Goal: Task Accomplishment & Management: Manage account settings

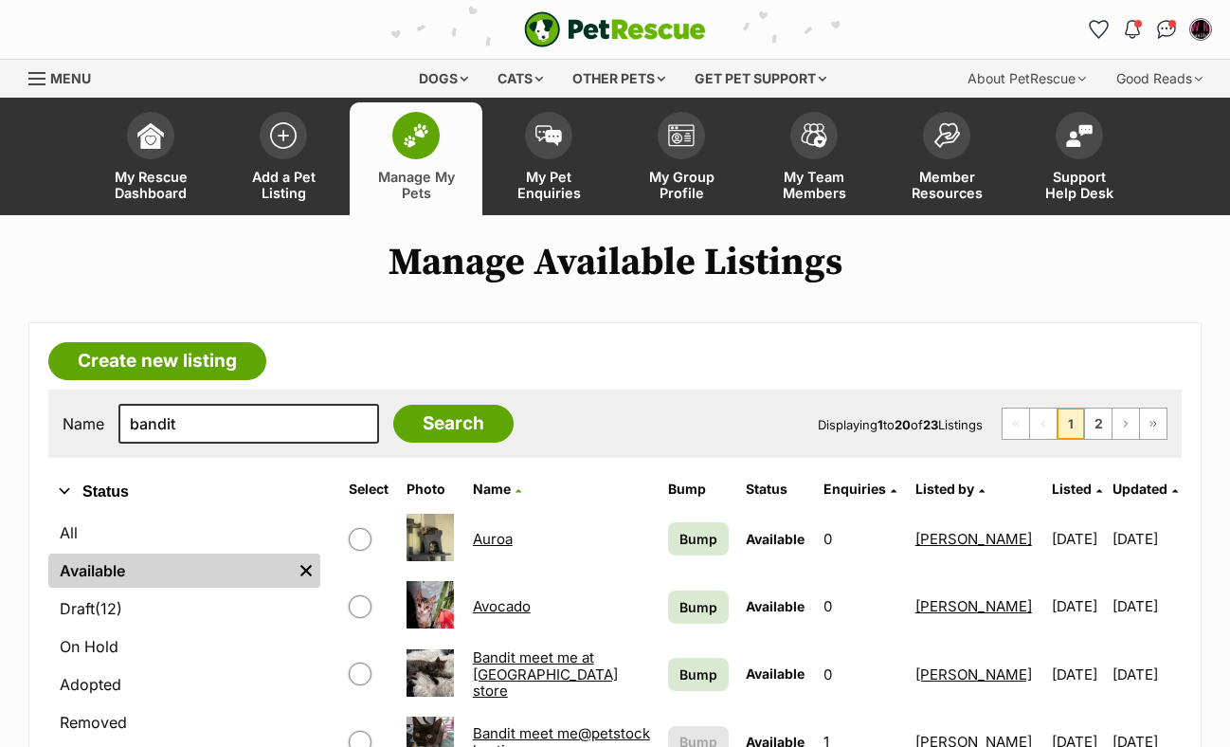
type input "bandit"
click at [393, 405] on input "Search" at bounding box center [453, 424] width 120 height 38
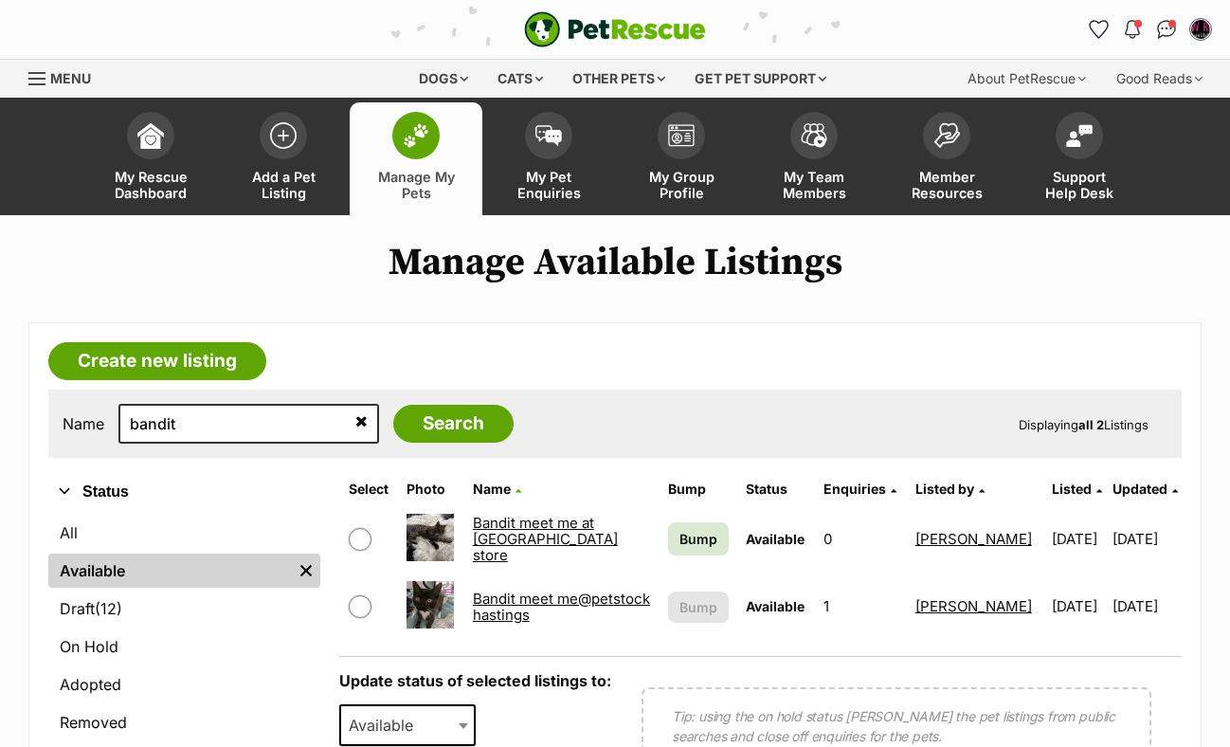
click at [518, 535] on link "Bandit meet me at [GEOGRAPHIC_DATA] store" at bounding box center [545, 539] width 145 height 51
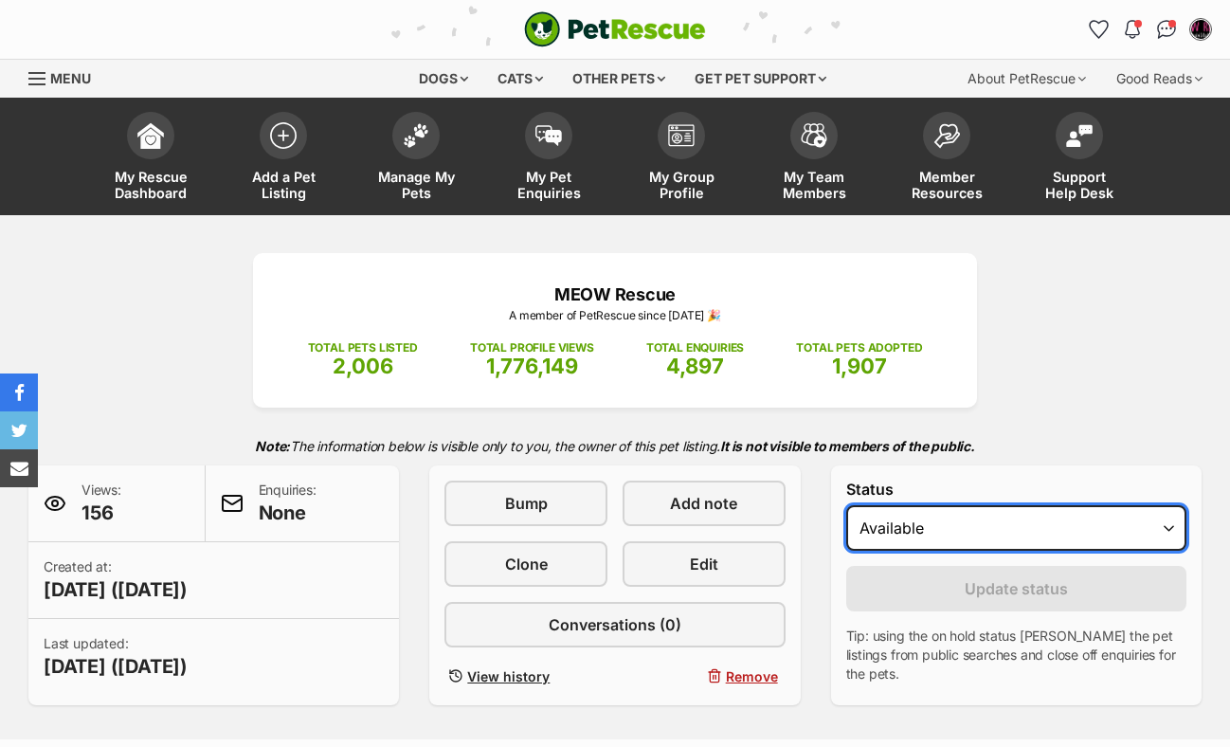
click at [1170, 534] on select "Draft Available On hold Adopted" at bounding box center [1016, 527] width 340 height 45
select select "rehomed"
click at [846, 506] on select "Draft Available On hold Adopted" at bounding box center [1016, 527] width 340 height 45
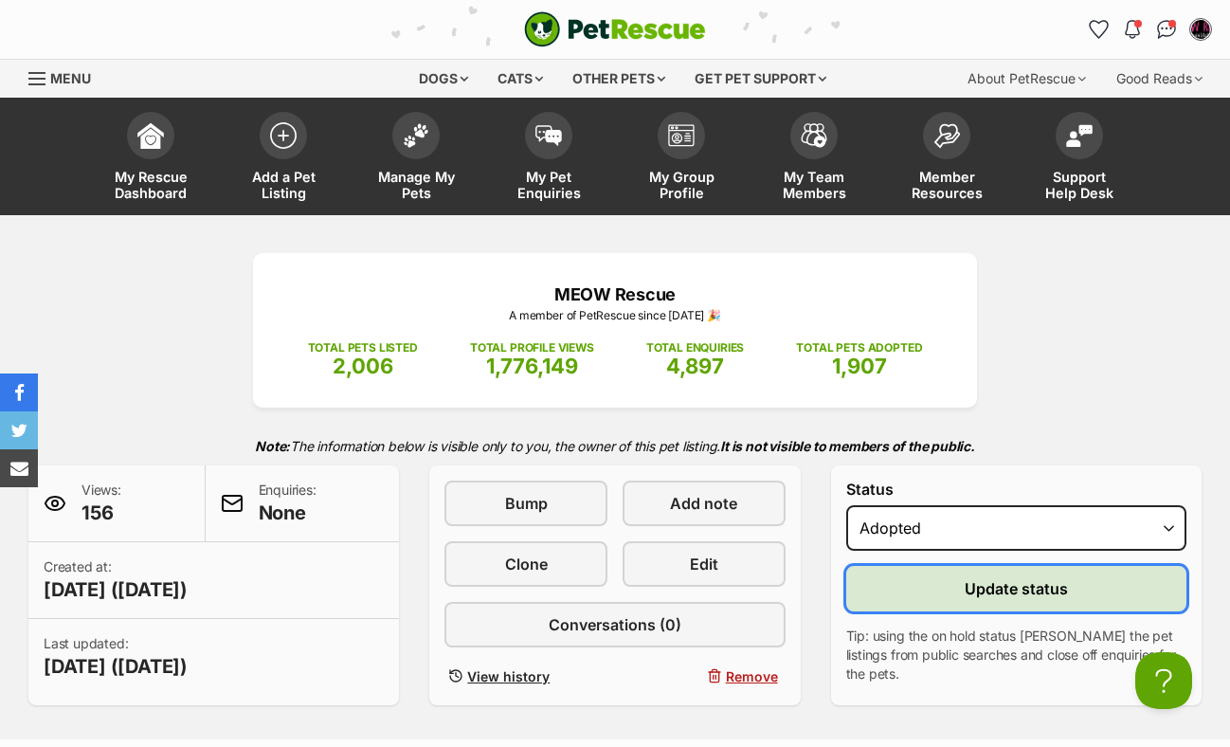
click at [1029, 600] on span "Update status" at bounding box center [1016, 588] width 103 height 23
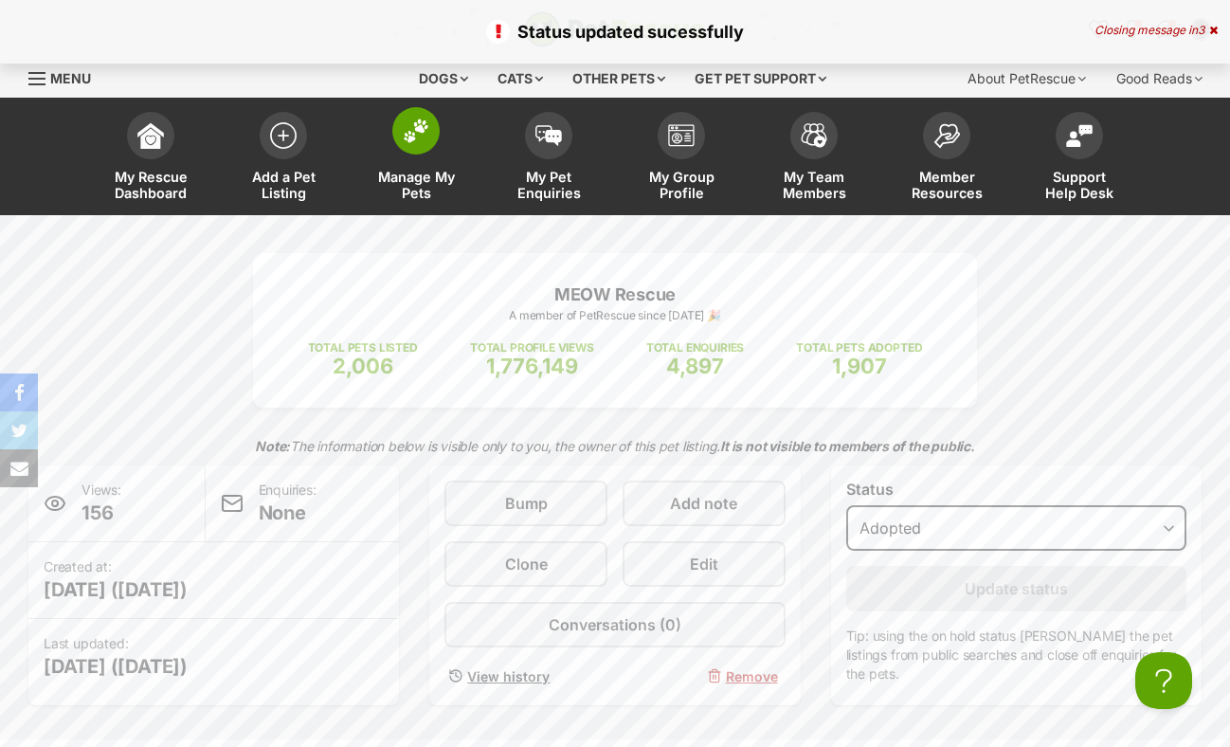
click at [414, 177] on span "Manage My Pets" at bounding box center [415, 185] width 85 height 32
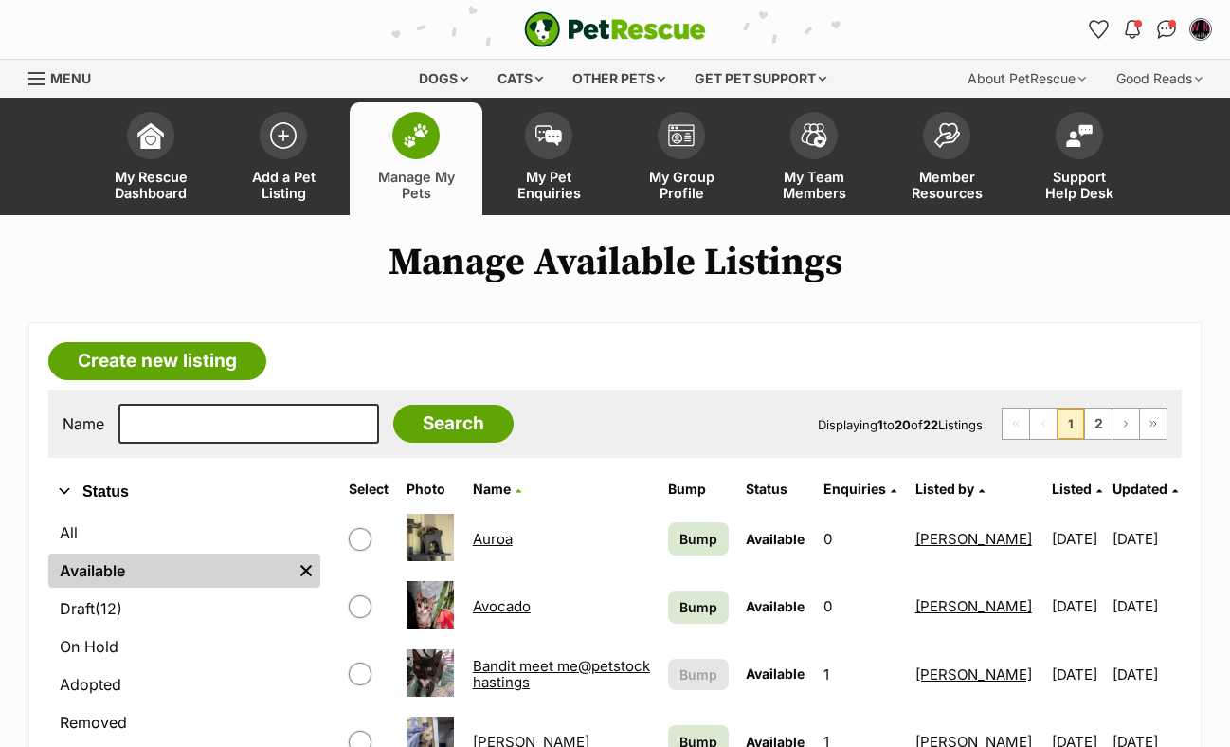
click at [504, 674] on link "Bandit meet me@petstock hastings" at bounding box center [561, 674] width 177 height 34
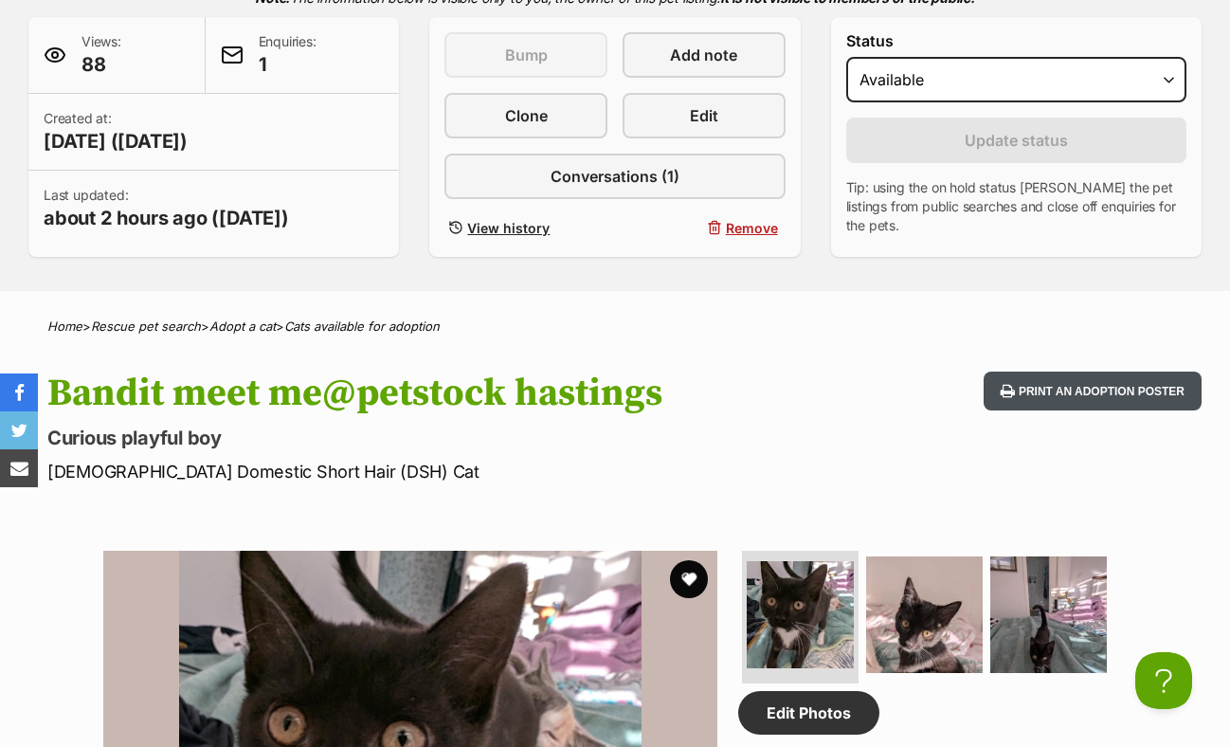
click at [1023, 408] on button "Print an adoption poster" at bounding box center [1092, 390] width 218 height 39
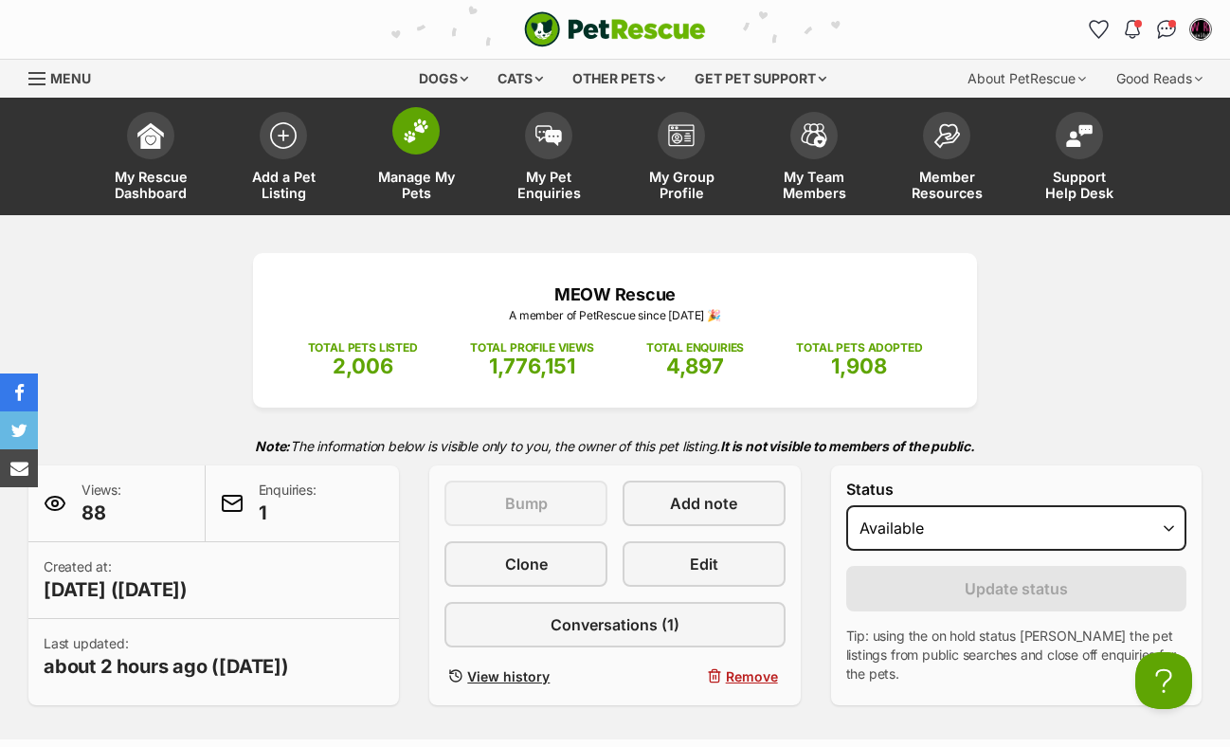
click at [415, 141] on img at bounding box center [416, 130] width 27 height 25
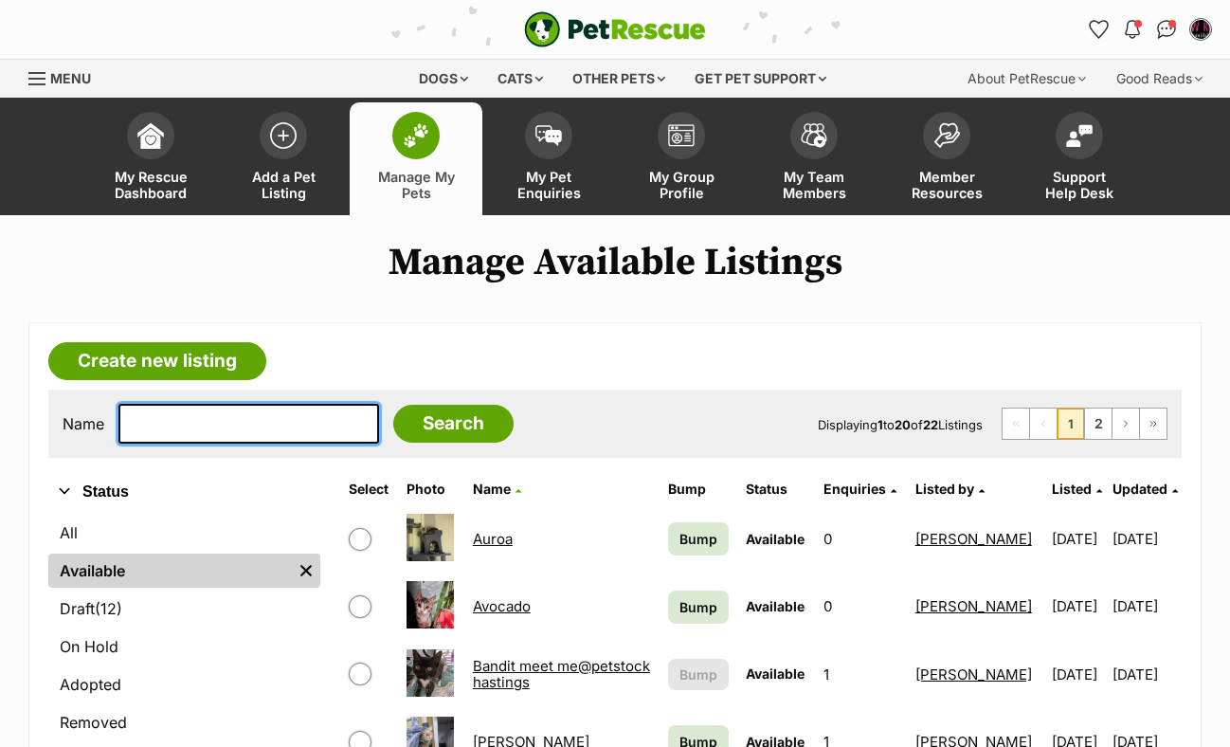
click at [157, 424] on input "text" at bounding box center [248, 424] width 261 height 40
type input "nicholas"
click at [393, 405] on input "Search" at bounding box center [453, 424] width 120 height 38
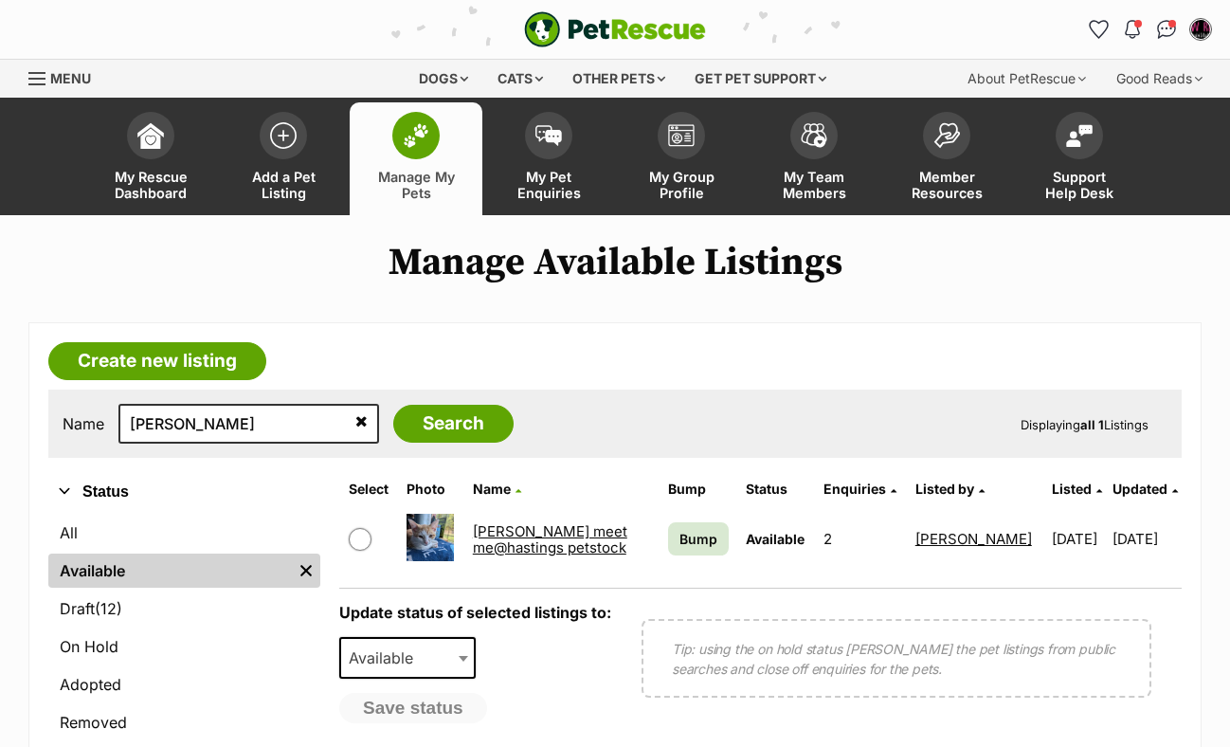
click at [526, 543] on link "[PERSON_NAME] meet me@hastings petstock" at bounding box center [550, 539] width 154 height 34
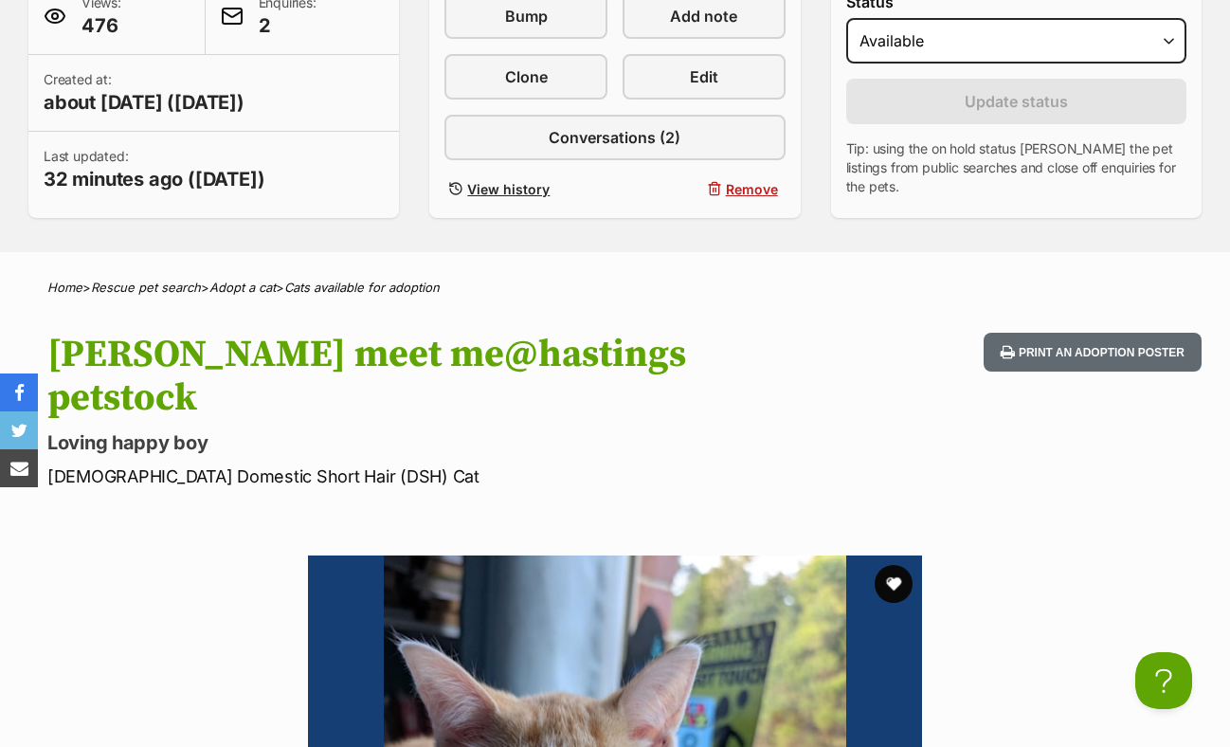
scroll to position [509, 0]
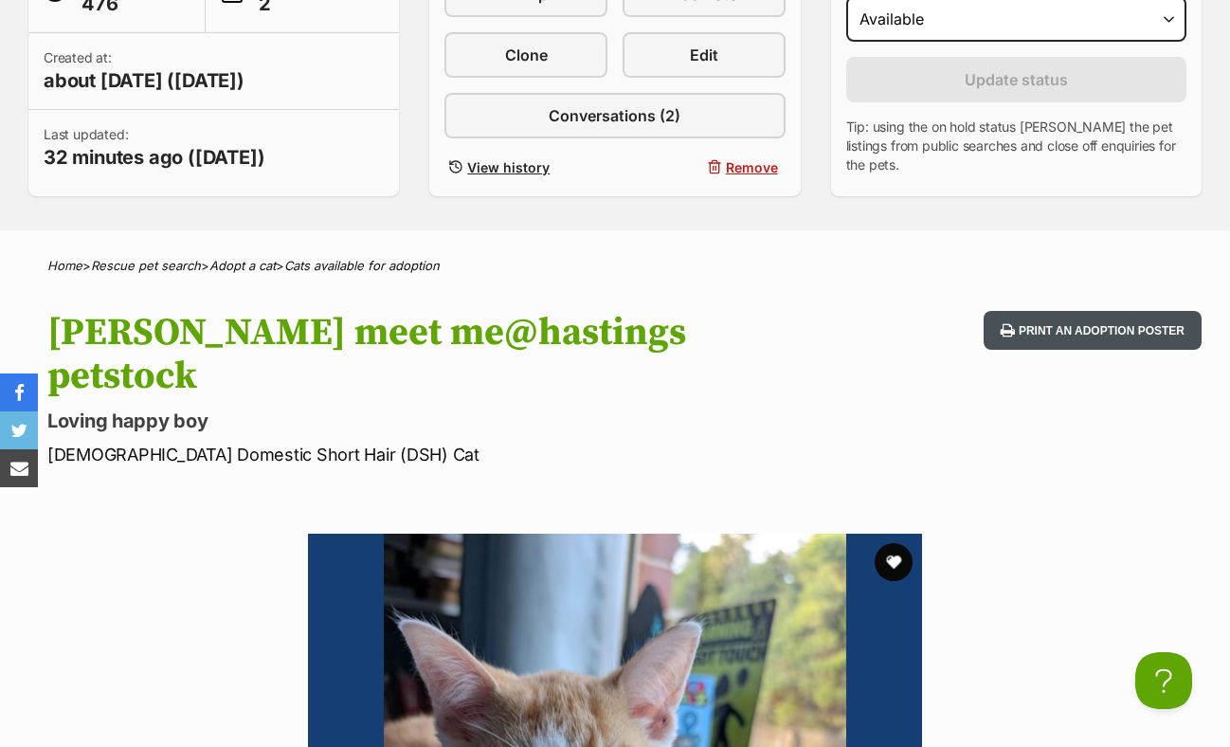
click at [1044, 313] on button "Print an adoption poster" at bounding box center [1092, 330] width 218 height 39
